Goal: Navigation & Orientation: Find specific page/section

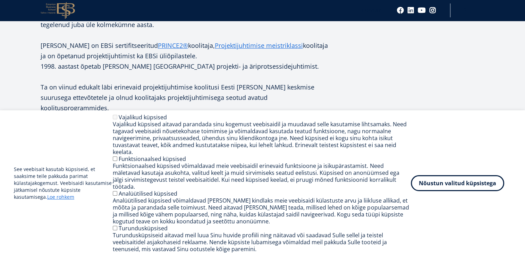
scroll to position [278, 0]
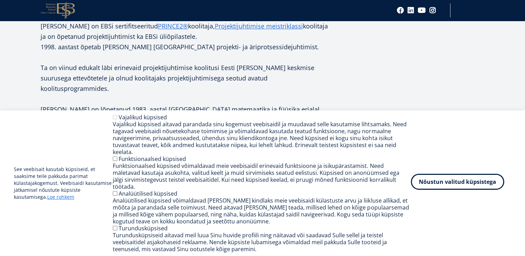
click at [440, 190] on button "Nõustun valitud küpsistega" at bounding box center [457, 182] width 93 height 16
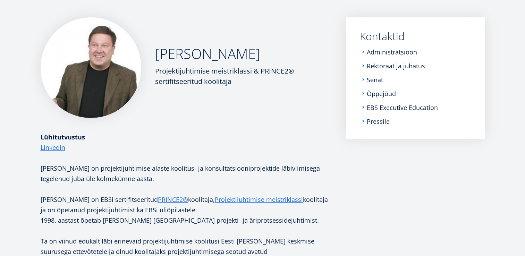
scroll to position [104, 0]
click at [363, 55] on li "Administratsioon" at bounding box center [415, 52] width 111 height 7
click at [367, 52] on li "Administratsioon" at bounding box center [415, 52] width 111 height 7
click at [400, 54] on link "Administratsioon" at bounding box center [392, 52] width 50 height 7
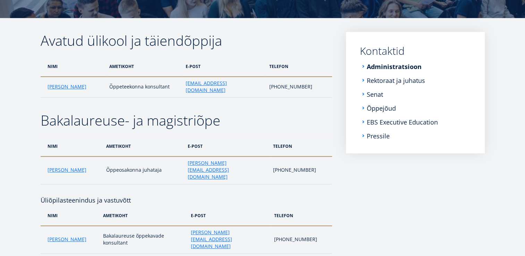
scroll to position [104, 0]
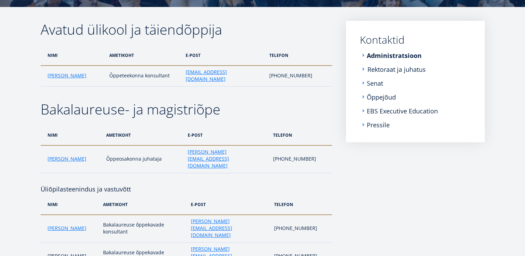
click at [375, 73] on link "Rektoraat ja juhatus" at bounding box center [396, 69] width 58 height 7
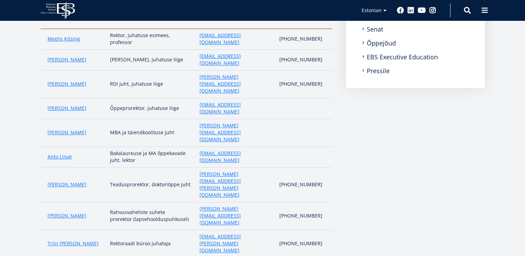
scroll to position [112, 0]
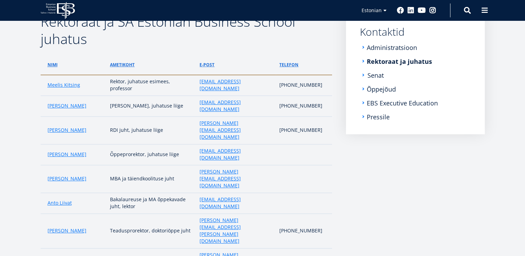
click at [377, 74] on link "Senat" at bounding box center [375, 75] width 16 height 7
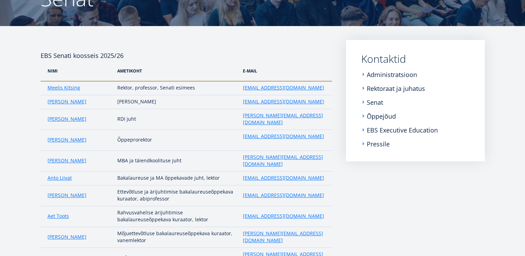
scroll to position [83, 0]
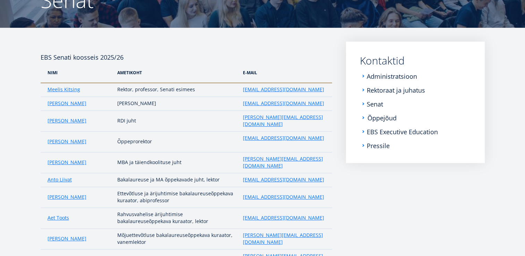
click at [375, 116] on link "Õppejõud" at bounding box center [381, 117] width 29 height 7
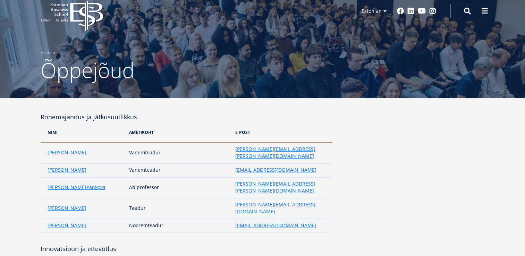
scroll to position [14, 0]
